Goal: Information Seeking & Learning: Check status

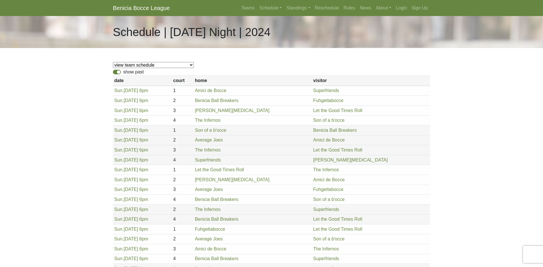
click at [123, 72] on label "show past" at bounding box center [133, 72] width 21 height 7
click at [123, 72] on input "show past" at bounding box center [125, 71] width 4 height 4
checkbox input "false"
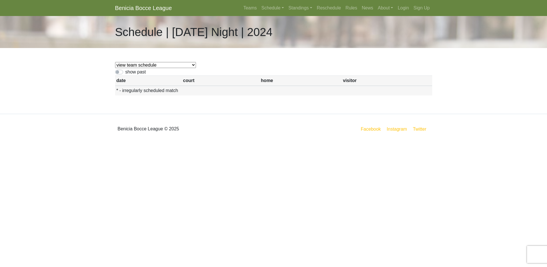
click at [132, 62] on select "view team schedule Average Joes Superfriends Benicia Ball Breakers Let the Good…" at bounding box center [155, 65] width 81 height 6
select select "1833"
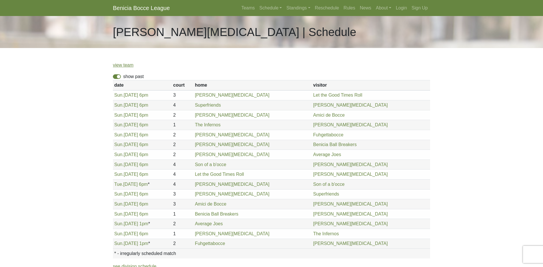
click at [151, 9] on link "Benicia Bocce League" at bounding box center [141, 7] width 57 height 11
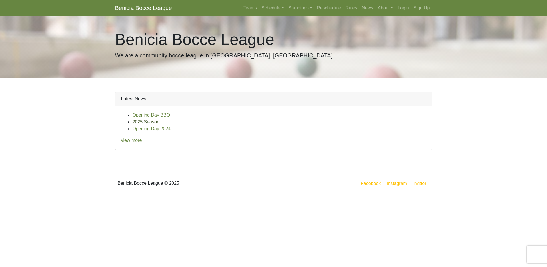
click at [140, 119] on link "2025 Season" at bounding box center [146, 121] width 27 height 5
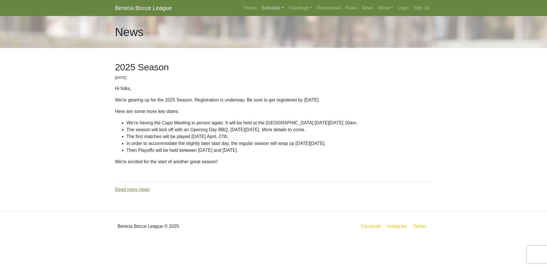
click at [263, 7] on link "Schedule" at bounding box center [272, 7] width 27 height 11
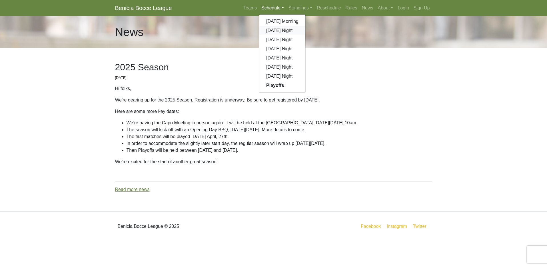
click at [270, 29] on link "[DATE] Night" at bounding box center [282, 30] width 46 height 9
